Goal: Task Accomplishment & Management: Manage account settings

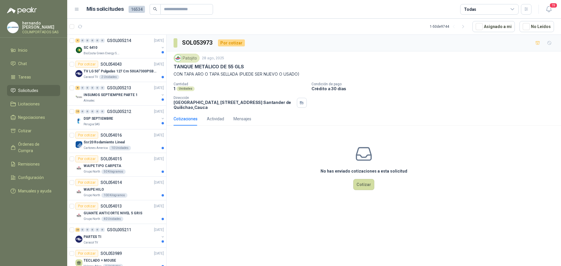
click at [27, 88] on span "Solicitudes" at bounding box center [28, 90] width 20 height 6
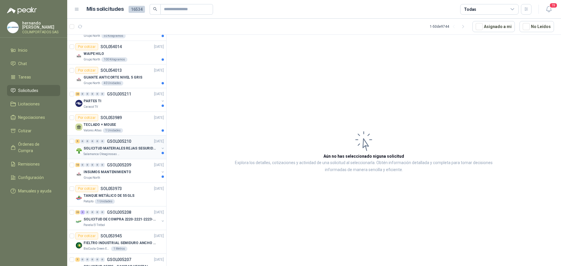
scroll to position [146, 0]
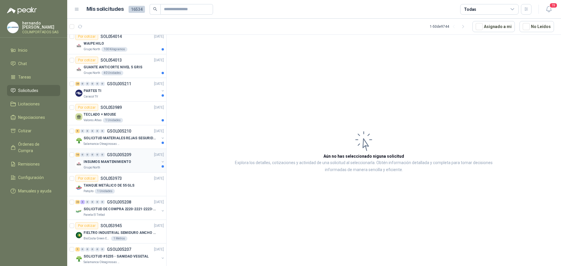
click at [138, 167] on div "Grupo North" at bounding box center [122, 167] width 76 height 5
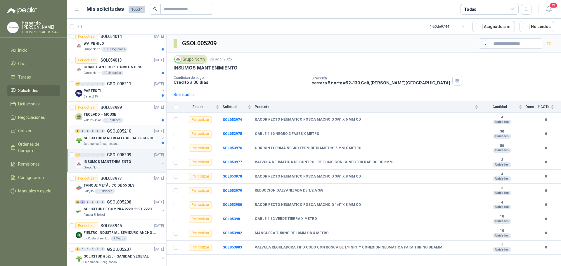
click at [128, 142] on div "Salamanca Oleaginosas SAS" at bounding box center [122, 144] width 76 height 5
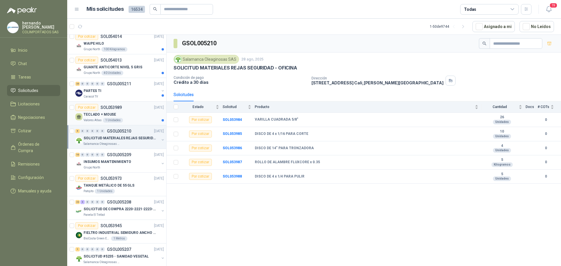
click at [136, 116] on div "TECLADO + MOUSE" at bounding box center [124, 114] width 80 height 7
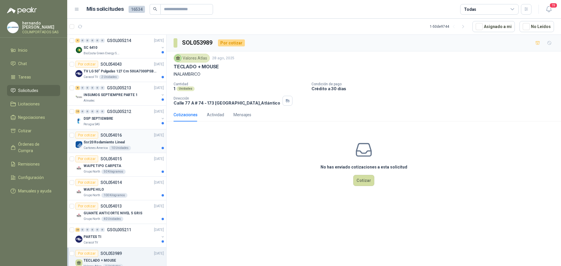
click at [136, 141] on div "Ssr20 Rodamiento Lineal" at bounding box center [124, 142] width 80 height 7
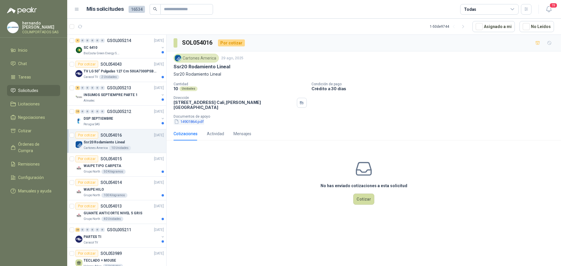
click at [191, 119] on button "14901864.pdf" at bounding box center [189, 122] width 31 height 6
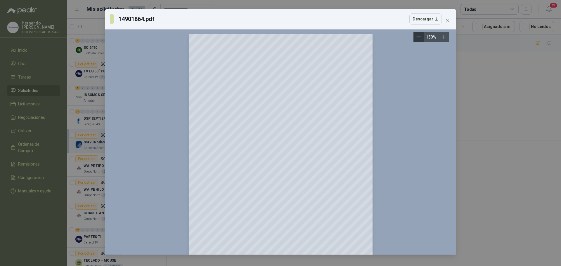
click at [419, 37] on icon "Zoom out" at bounding box center [419, 37] width 4 height 0
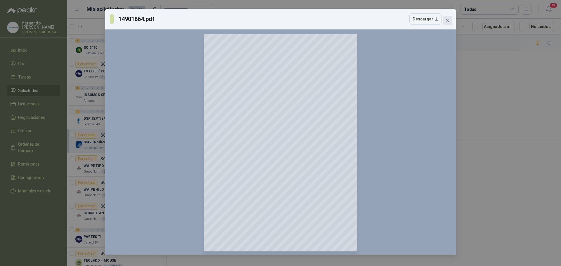
click at [448, 19] on icon "close" at bounding box center [447, 20] width 5 height 5
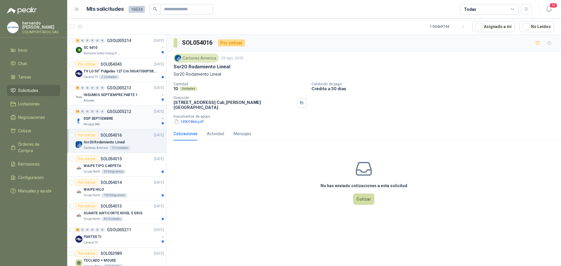
click at [122, 122] on div "Perugia SAS" at bounding box center [122, 124] width 76 height 5
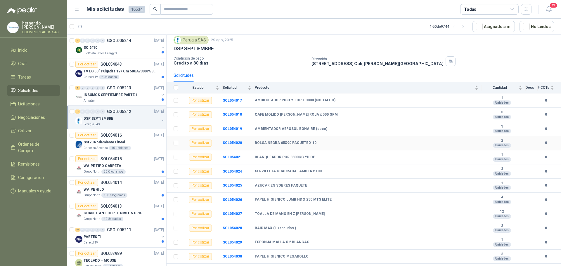
scroll to position [58, 0]
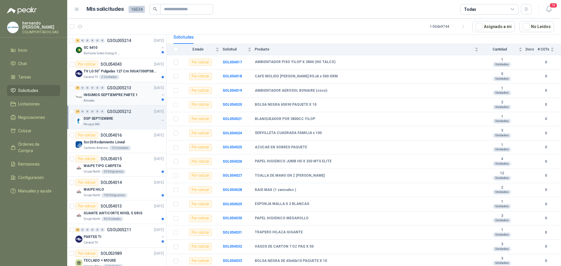
click at [120, 98] on div "Almatec" at bounding box center [122, 100] width 76 height 5
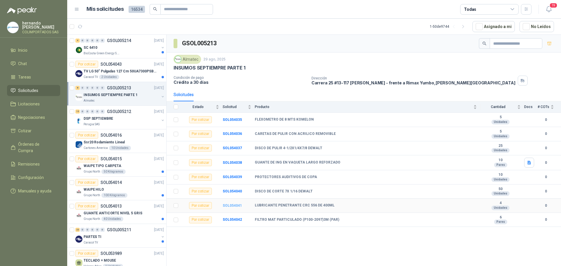
click at [231, 204] on b "SOL054041" at bounding box center [232, 206] width 19 height 4
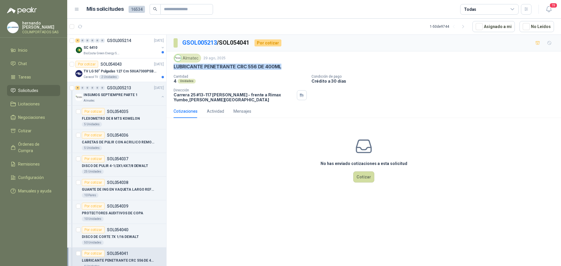
drag, startPoint x: 280, startPoint y: 65, endPoint x: 172, endPoint y: 65, distance: 107.9
click at [172, 65] on div "Almatec 29 ago, 2025 LUBRICANTE PENETRANTE CRC 556 DE 400ML Cantidad 4 Unidades…" at bounding box center [364, 77] width 395 height 53
copy p "LUBRICANTE PENETRANTE CRC 556 DE 400ML"
click at [363, 178] on button "Cotizar" at bounding box center [363, 177] width 21 height 11
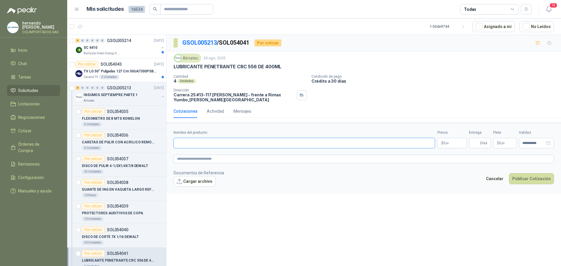
click at [220, 144] on input "Nombre del producto" at bounding box center [305, 143] width 262 height 11
paste input "**********"
type input "**********"
click at [223, 158] on textarea at bounding box center [364, 159] width 381 height 8
paste textarea "**********"
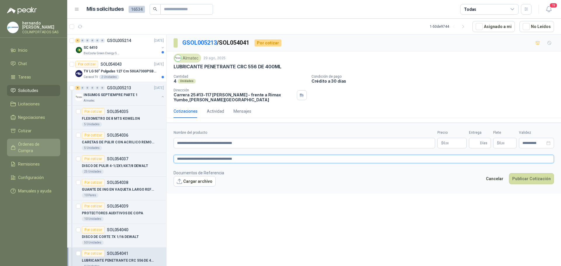
type textarea "**********"
click at [37, 146] on span "Órdenes de Compra" at bounding box center [36, 147] width 37 height 13
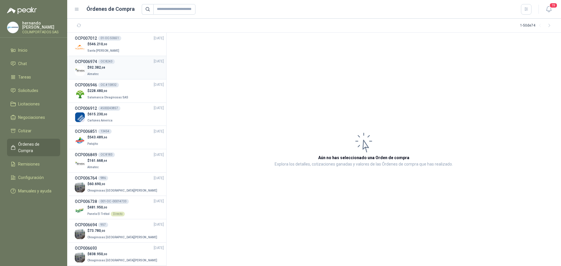
click at [125, 73] on div "$ 92.382 ,08 Almatec" at bounding box center [119, 71] width 89 height 12
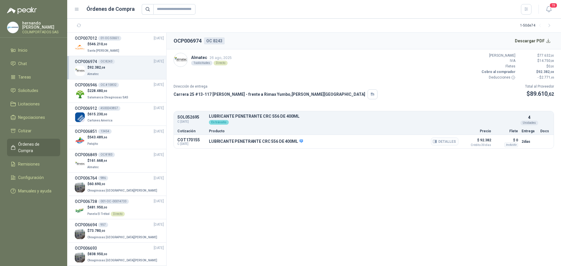
click at [446, 140] on button "Detalles" at bounding box center [444, 142] width 27 height 8
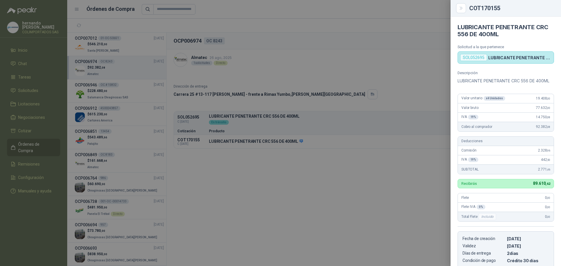
click at [242, 213] on div at bounding box center [280, 133] width 561 height 266
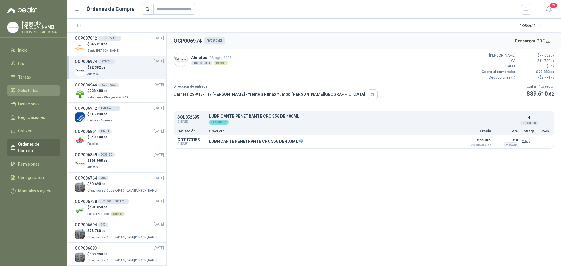
click at [28, 89] on span "Solicitudes" at bounding box center [28, 90] width 20 height 6
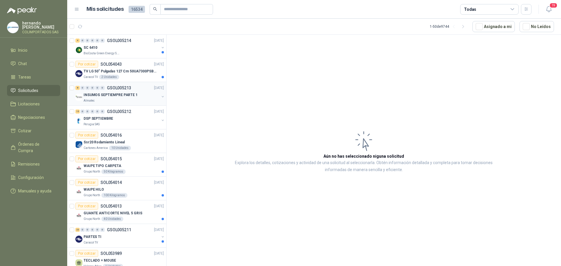
click at [122, 99] on div "Almatec" at bounding box center [122, 100] width 76 height 5
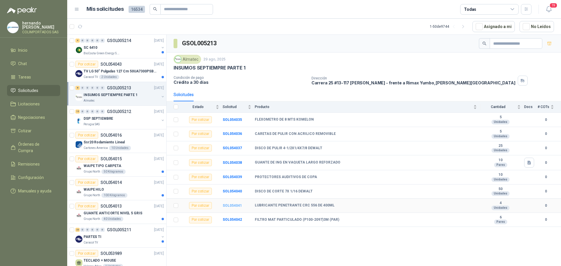
click at [235, 205] on b "SOL054041" at bounding box center [232, 206] width 19 height 4
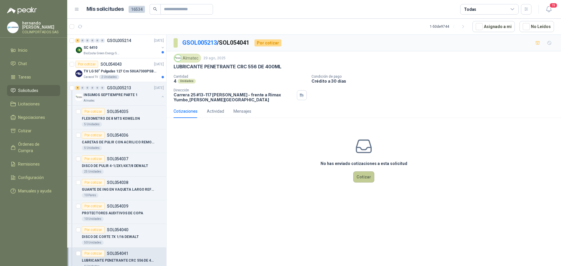
click at [360, 175] on button "Cotizar" at bounding box center [363, 177] width 21 height 11
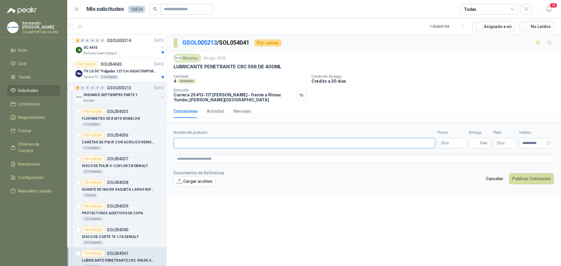
click at [217, 142] on input "Nombre del producto" at bounding box center [305, 143] width 262 height 11
paste input "**********"
type input "**********"
click at [230, 158] on textarea at bounding box center [364, 159] width 381 height 8
paste textarea "**********"
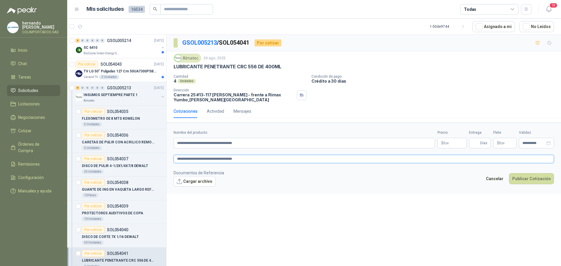
type textarea "**********"
click at [448, 144] on body "hernando agudelo villegas COLIMPORTADOS SAS Inicio Chat Tareas Solicitudes Lici…" at bounding box center [280, 133] width 561 height 266
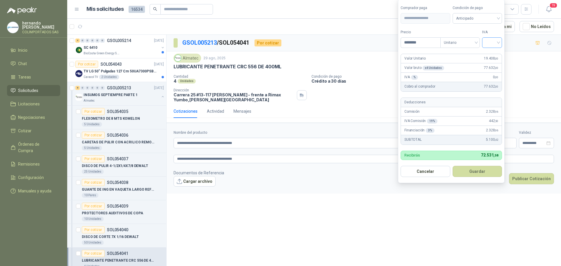
click at [501, 42] on div at bounding box center [492, 42] width 20 height 11
type input "********"
click at [493, 54] on div "19%" at bounding box center [493, 54] width 11 height 6
click at [500, 17] on span "Anticipado" at bounding box center [478, 18] width 43 height 9
click at [473, 39] on div "Crédito a 30 días" at bounding box center [478, 40] width 41 height 6
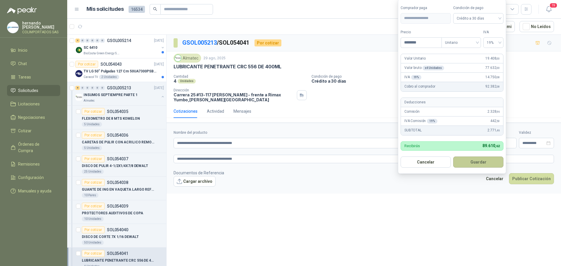
click at [474, 165] on button "Guardar" at bounding box center [478, 162] width 50 height 11
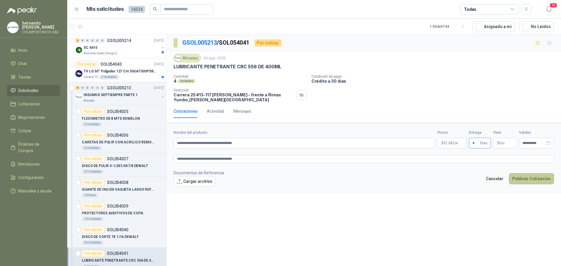
type input "*"
click at [534, 177] on button "Publicar Cotización" at bounding box center [531, 178] width 45 height 11
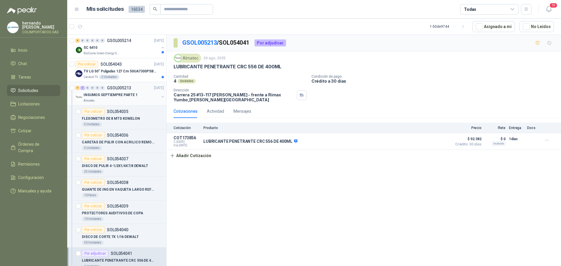
click at [160, 96] on button "button" at bounding box center [162, 96] width 5 height 5
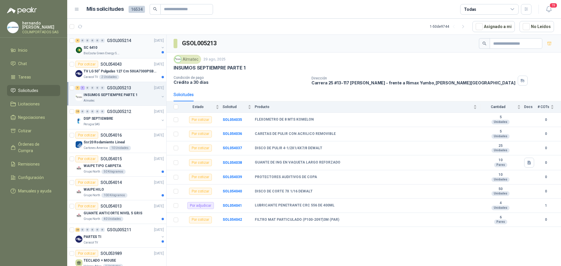
click at [126, 49] on div "SC 6410" at bounding box center [122, 47] width 76 height 7
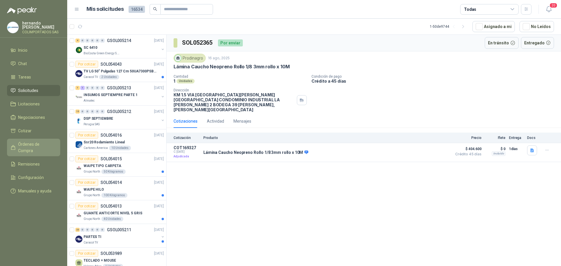
click at [43, 143] on span "Órdenes de Compra" at bounding box center [36, 147] width 37 height 13
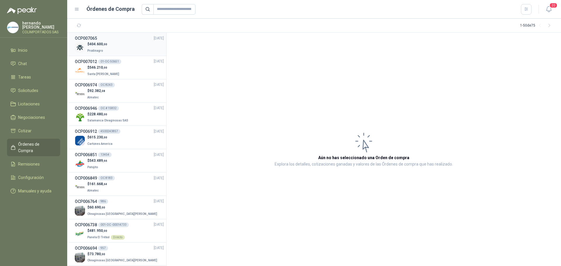
click at [125, 47] on div "$ 404.600 ,00 Prodinagro" at bounding box center [119, 48] width 89 height 12
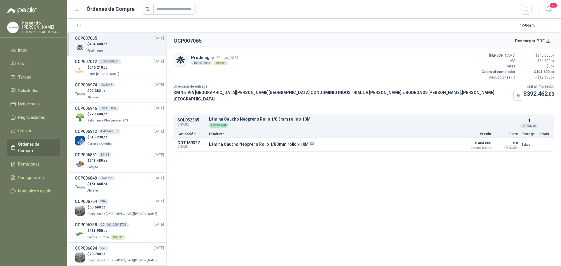
click at [395, 214] on section "OCP007065 Descargar PDF Prodinagro 29 ago, 2025 1 solicitudes Directo Valor Bru…" at bounding box center [364, 150] width 395 height 234
click at [549, 40] on button "Descargar PDF" at bounding box center [533, 41] width 43 height 12
click at [39, 161] on span "Remisiones" at bounding box center [29, 164] width 22 height 6
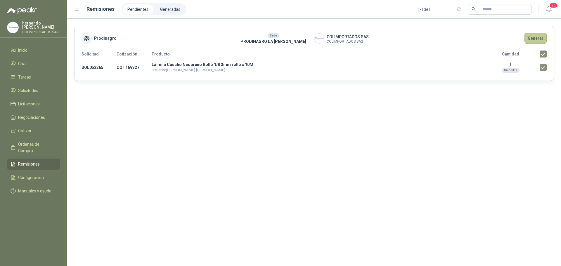
click at [536, 39] on button "Generar" at bounding box center [536, 38] width 22 height 11
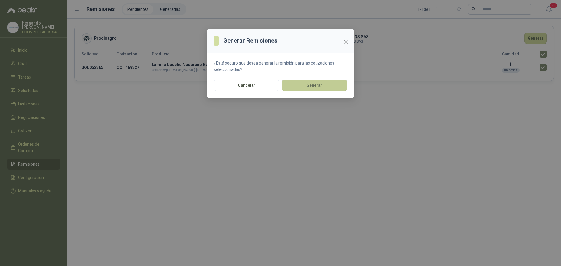
click at [315, 87] on button "Generar" at bounding box center [314, 85] width 65 height 11
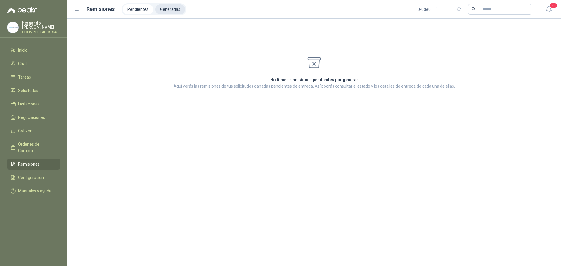
click at [171, 10] on li "Generadas" at bounding box center [170, 9] width 30 height 10
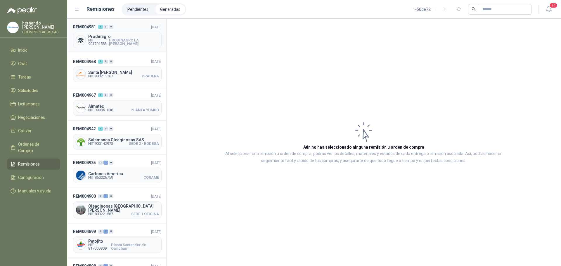
click at [126, 29] on header "REM004981 1 0 0 29/08/2025" at bounding box center [117, 27] width 89 height 6
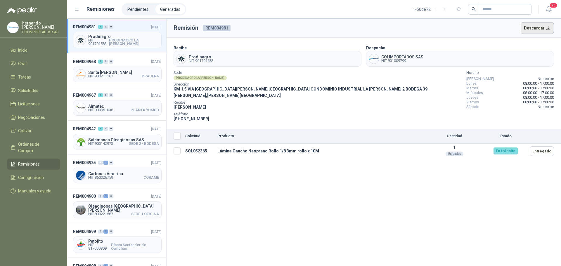
click at [549, 27] on button "Descargar" at bounding box center [538, 28] width 34 height 12
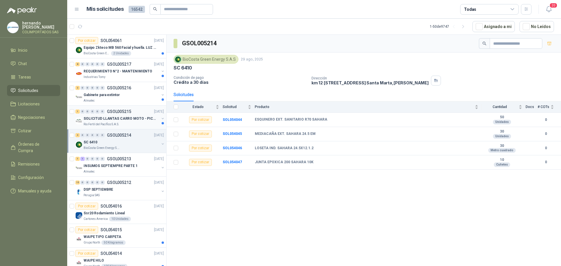
click at [134, 124] on div "Rio Fertil del Pacífico S.A.S." at bounding box center [122, 124] width 76 height 5
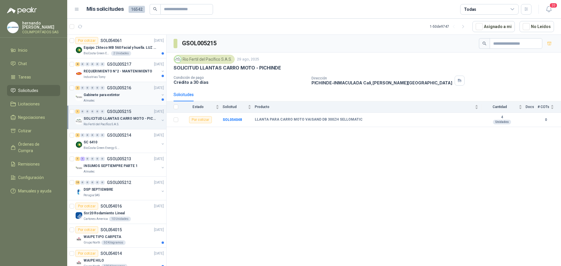
click at [124, 99] on div "Almatec" at bounding box center [122, 100] width 76 height 5
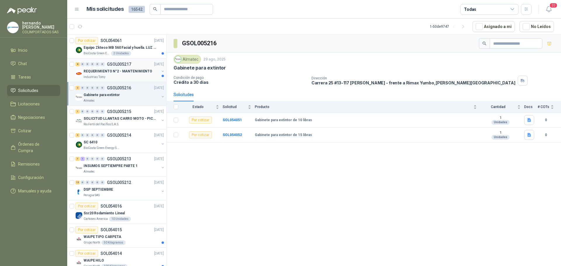
click at [123, 77] on div "Industrias Tomy" at bounding box center [122, 77] width 76 height 5
